Goal: Task Accomplishment & Management: Manage account settings

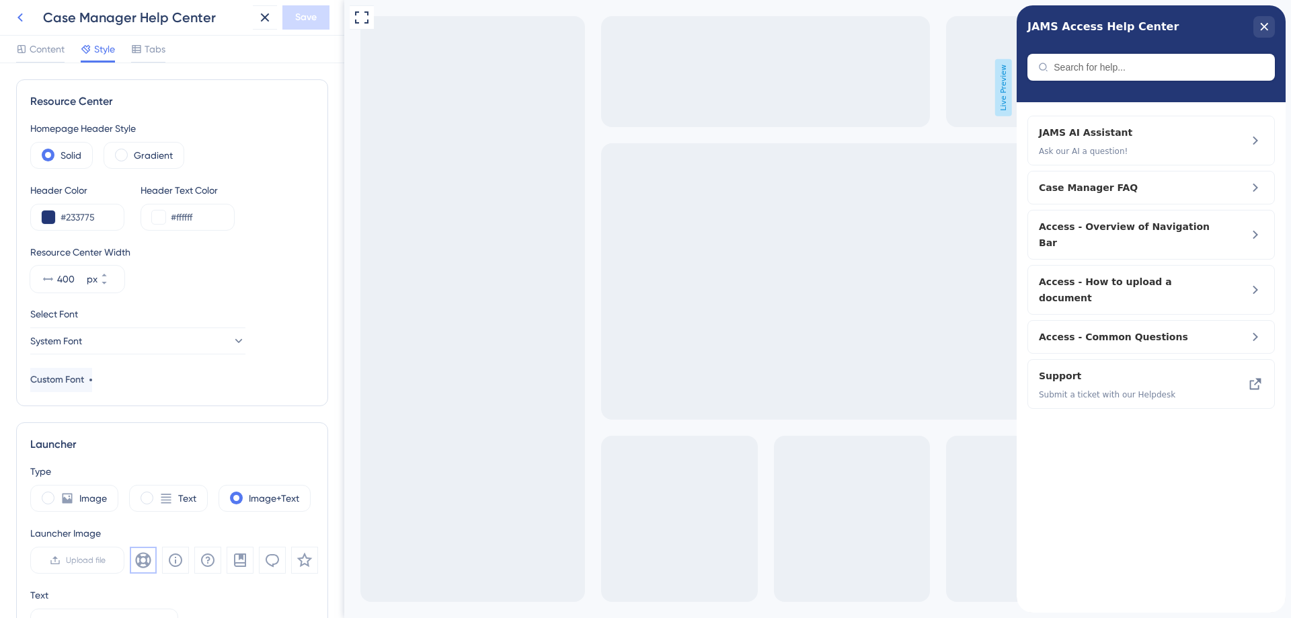
click at [17, 17] on icon at bounding box center [20, 17] width 16 height 16
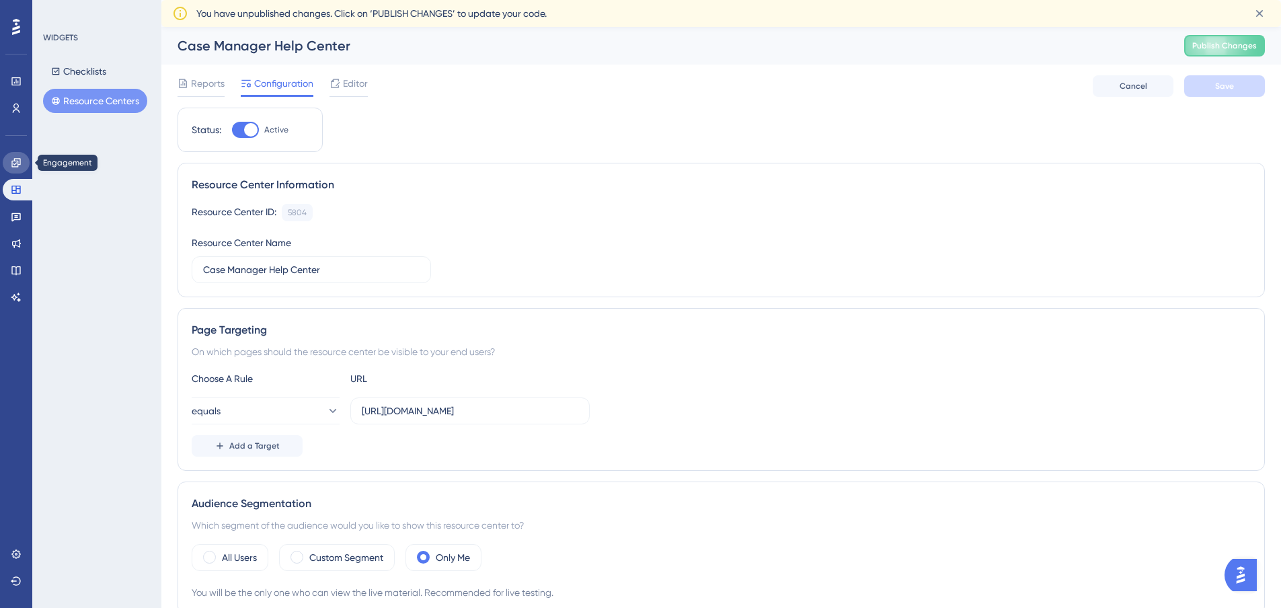
click at [17, 165] on icon at bounding box center [15, 162] width 9 height 9
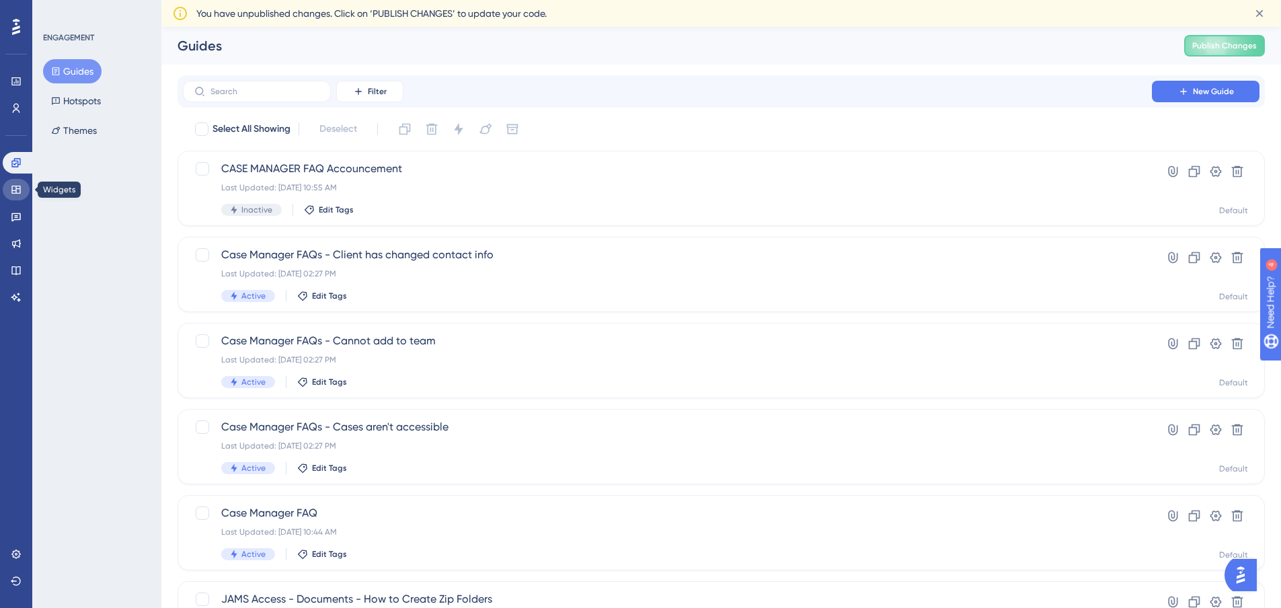
click at [15, 188] on icon at bounding box center [16, 189] width 11 height 11
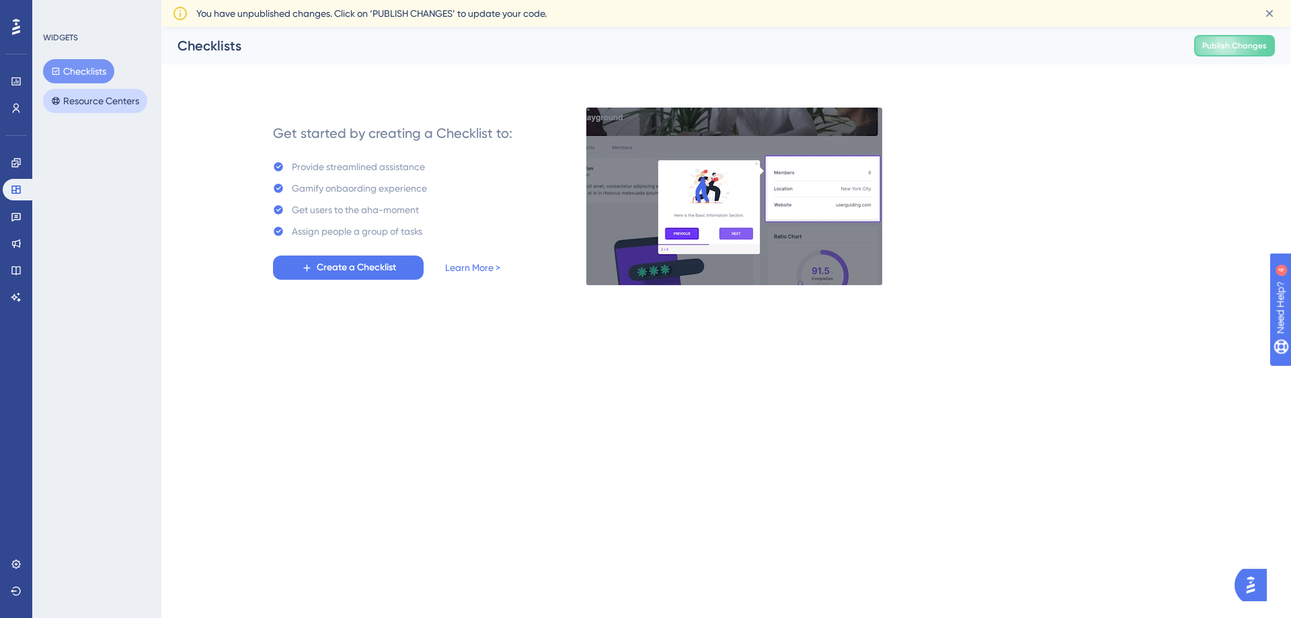
click at [98, 102] on button "Resource Centers" at bounding box center [95, 101] width 104 height 24
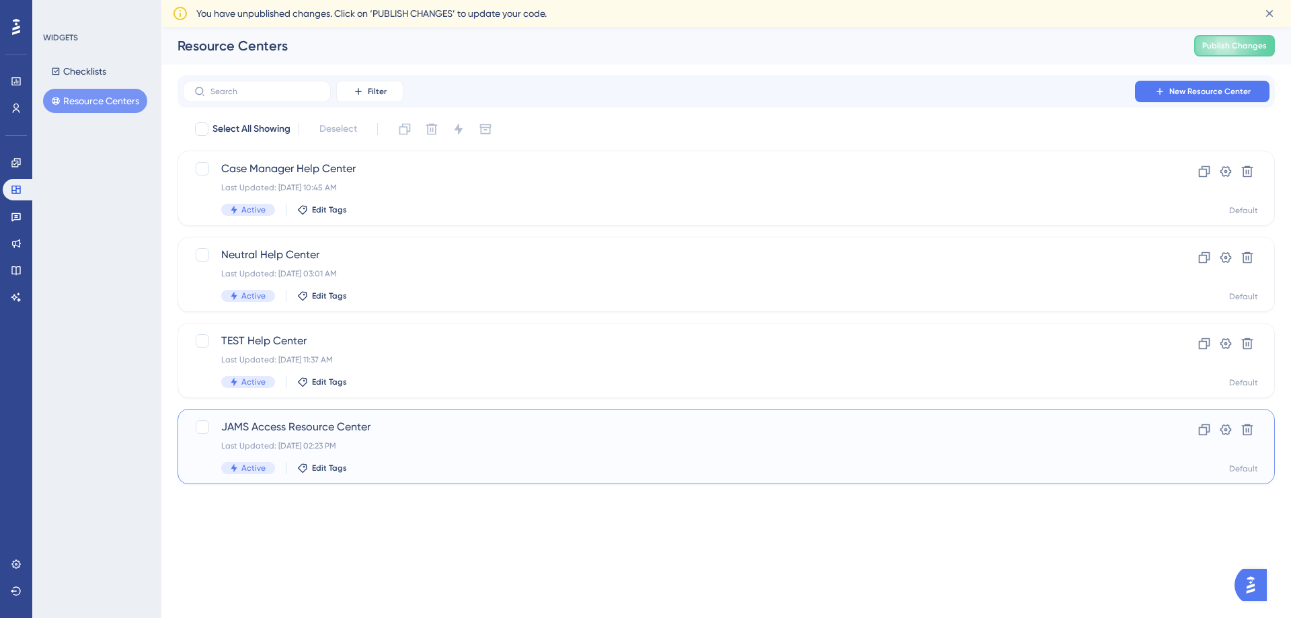
click at [309, 423] on span "JAMS Access Resource Center" at bounding box center [672, 427] width 902 height 16
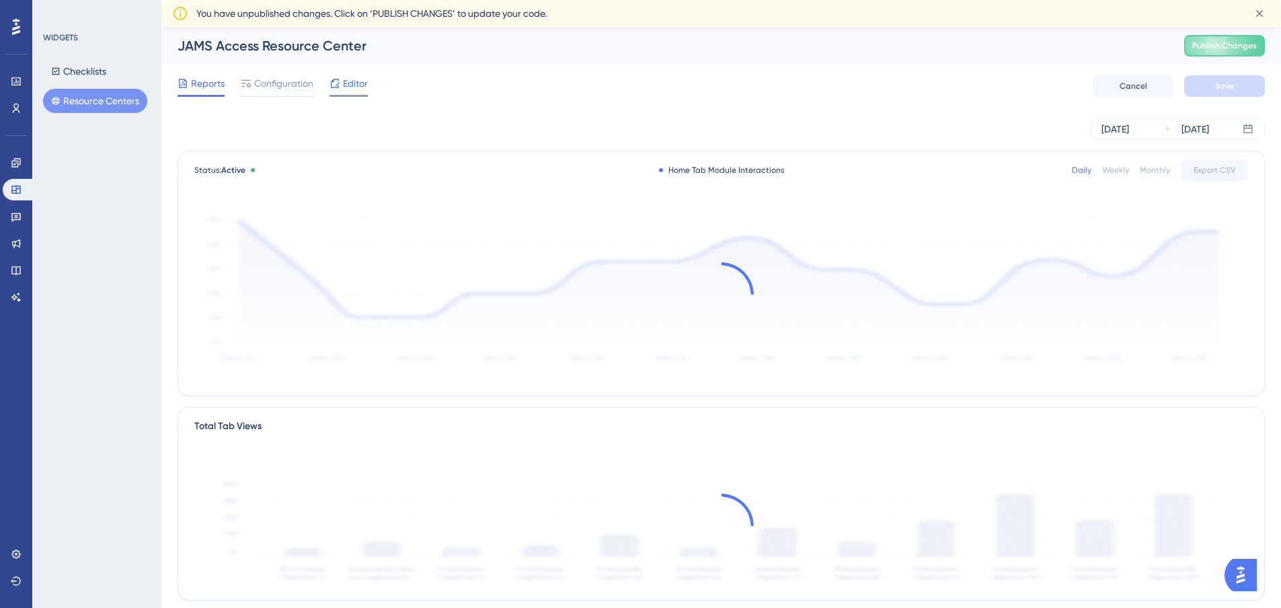
click at [363, 80] on span "Editor" at bounding box center [355, 83] width 25 height 16
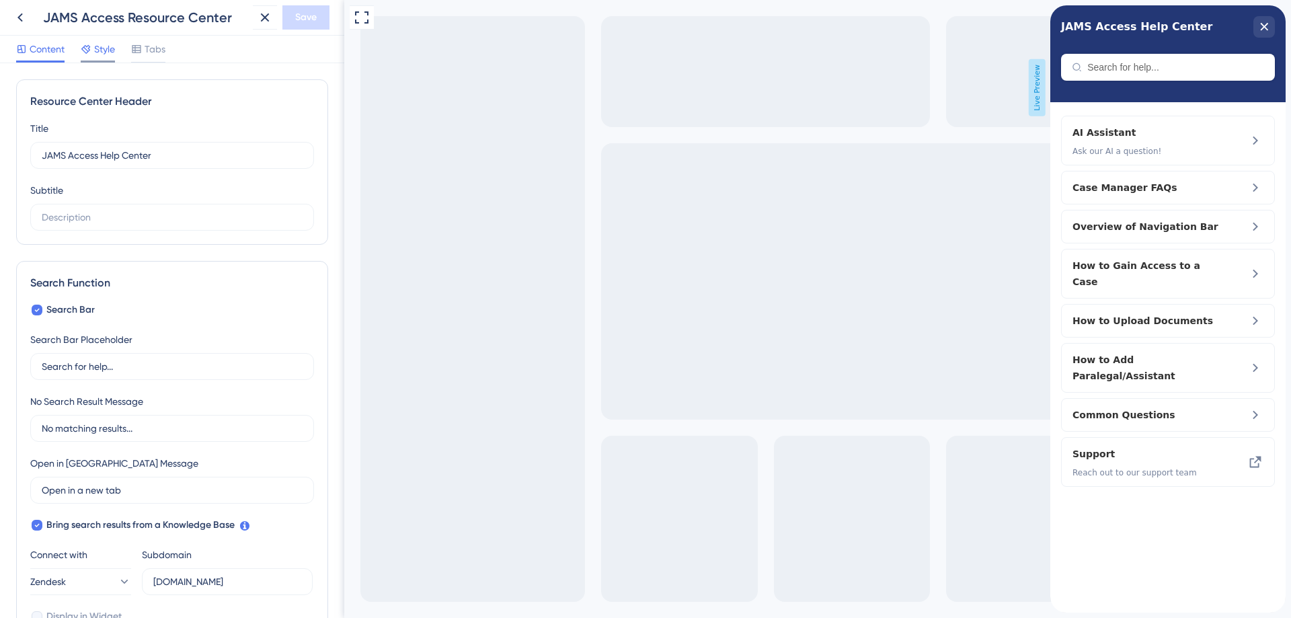
click at [98, 44] on span "Style" at bounding box center [104, 49] width 21 height 16
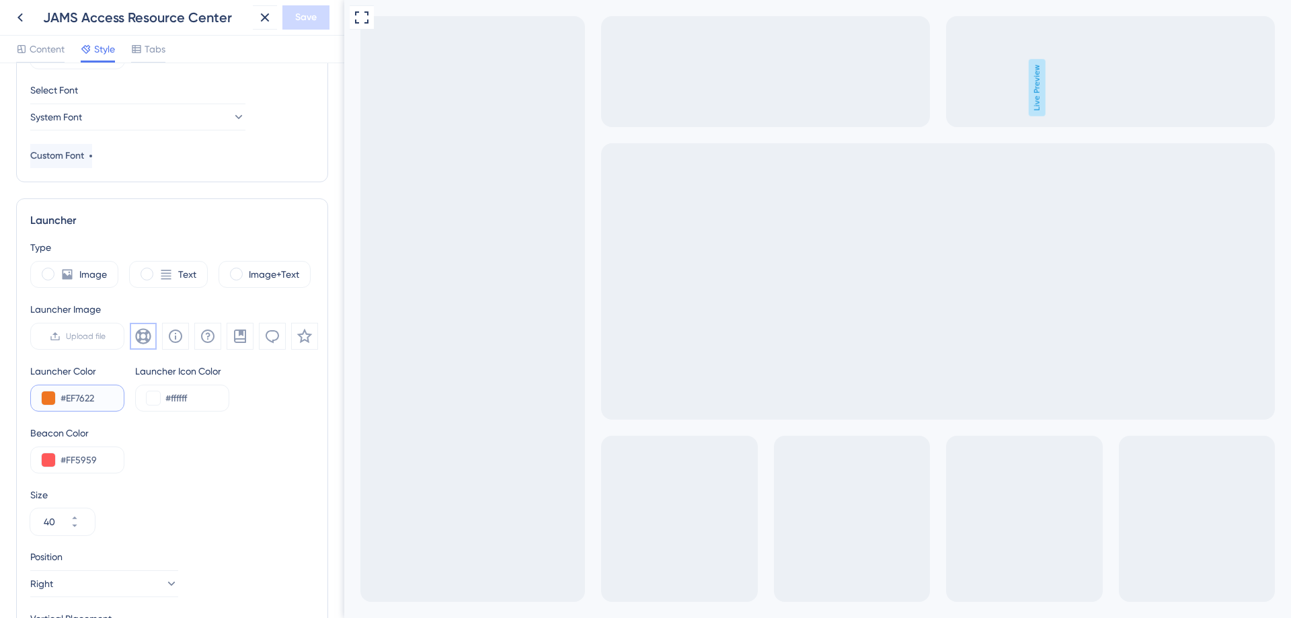
click at [86, 397] on input "#EF7622" at bounding box center [87, 398] width 52 height 16
click at [87, 396] on input "#EF7622" at bounding box center [87, 398] width 52 height 16
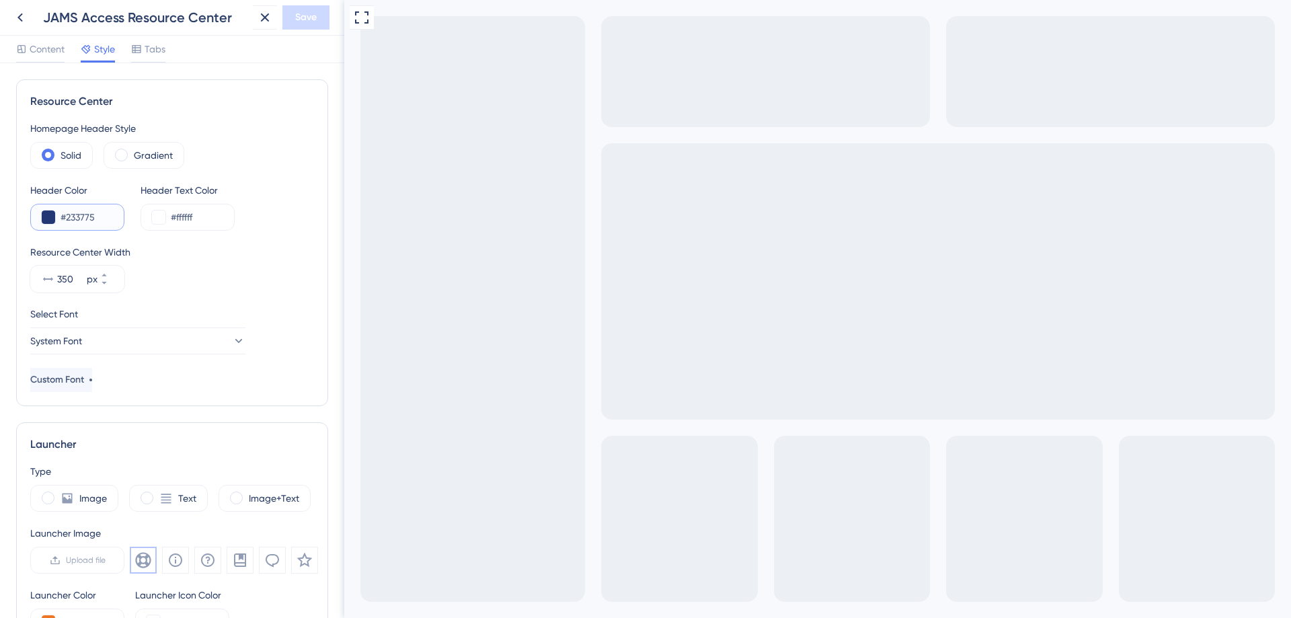
click at [82, 216] on input "#233775" at bounding box center [87, 217] width 52 height 16
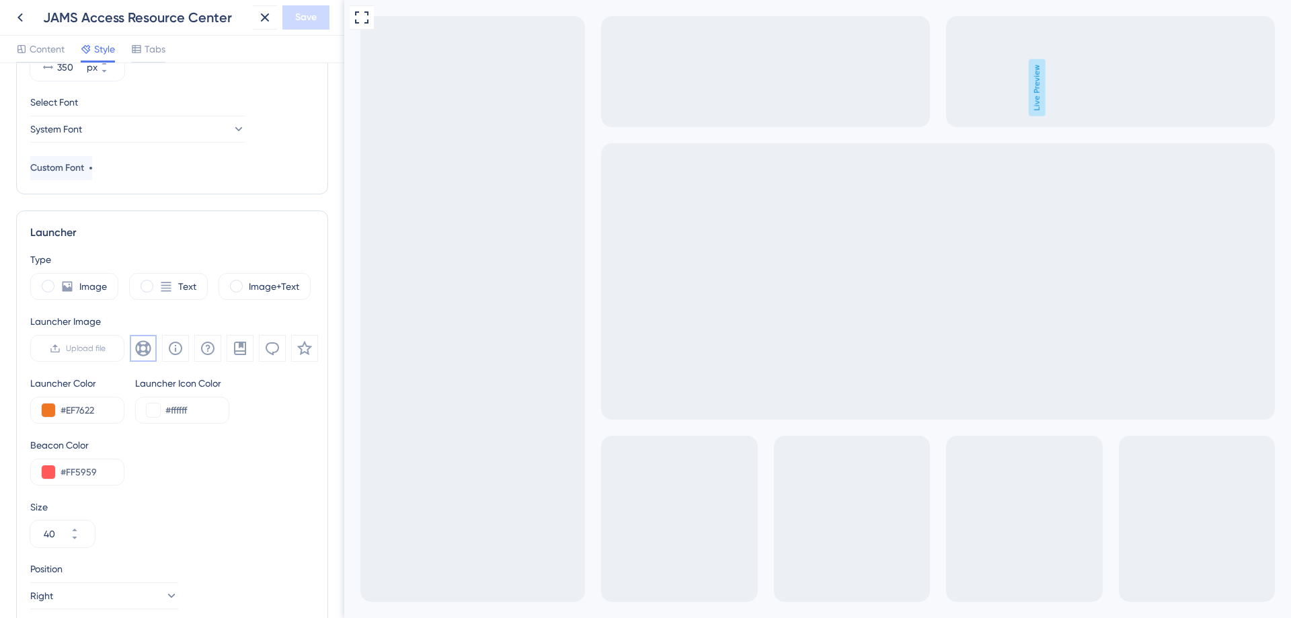
scroll to position [224, 0]
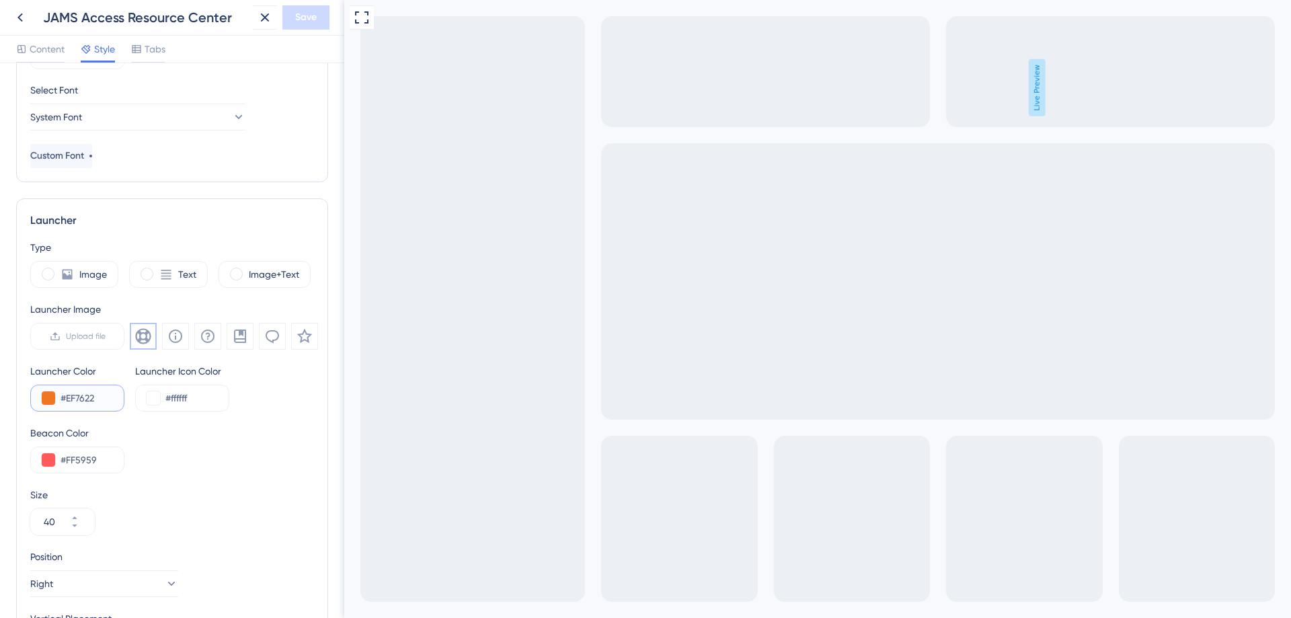
click at [89, 397] on input "#EF7622" at bounding box center [87, 398] width 52 height 16
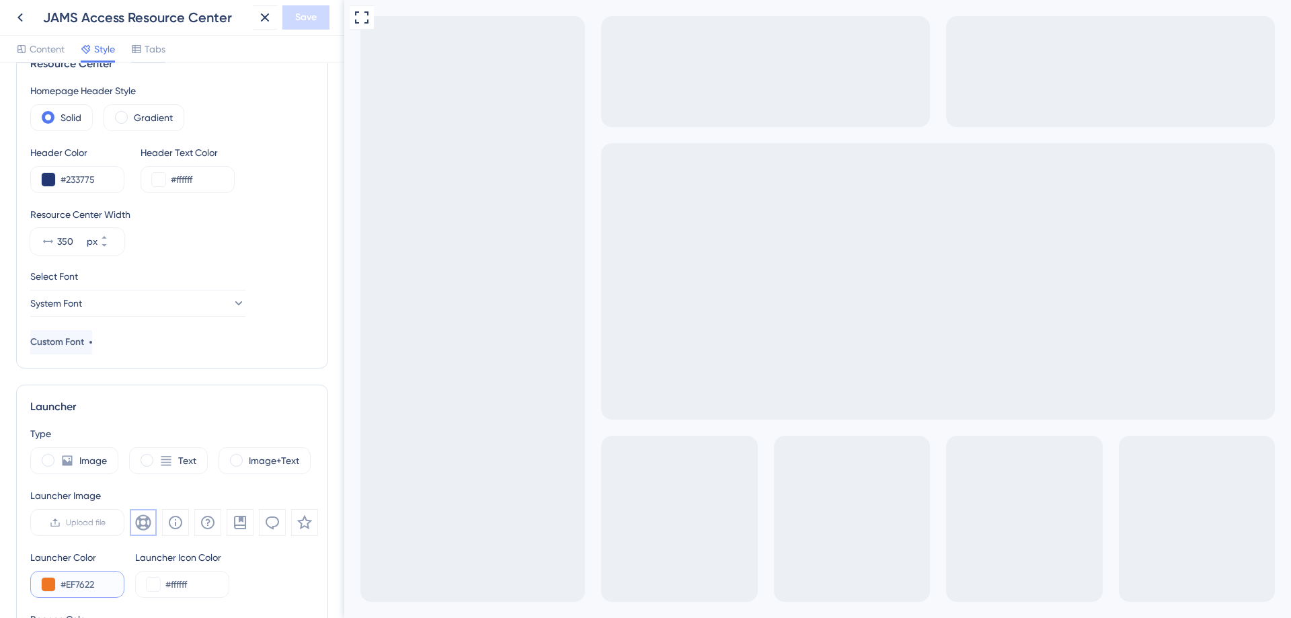
scroll to position [0, 0]
